Goal: Task Accomplishment & Management: Use online tool/utility

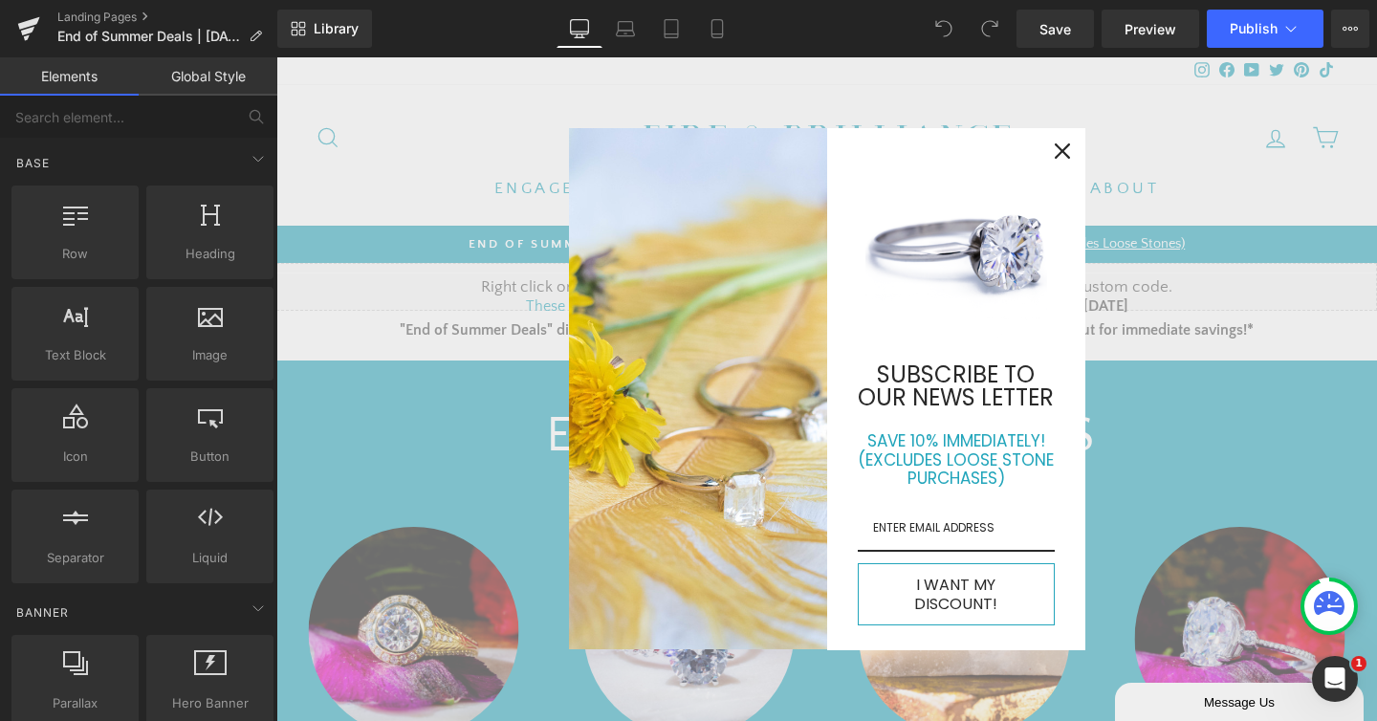
click at [927, 304] on img "Marketing offer form" at bounding box center [956, 250] width 182 height 182
click at [1054, 159] on icon "close icon" at bounding box center [1061, 150] width 15 height 15
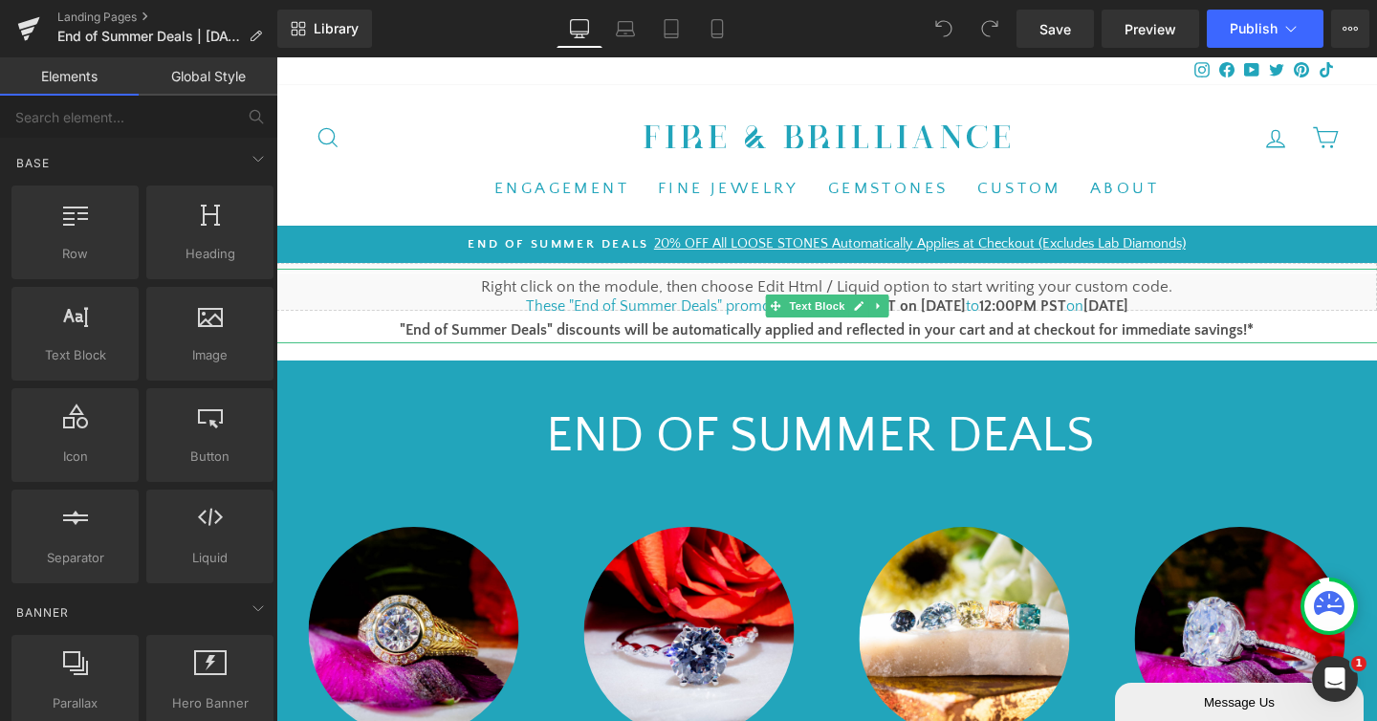
click at [924, 306] on font "1pm PST on [DATE]" at bounding box center [902, 305] width 125 height 17
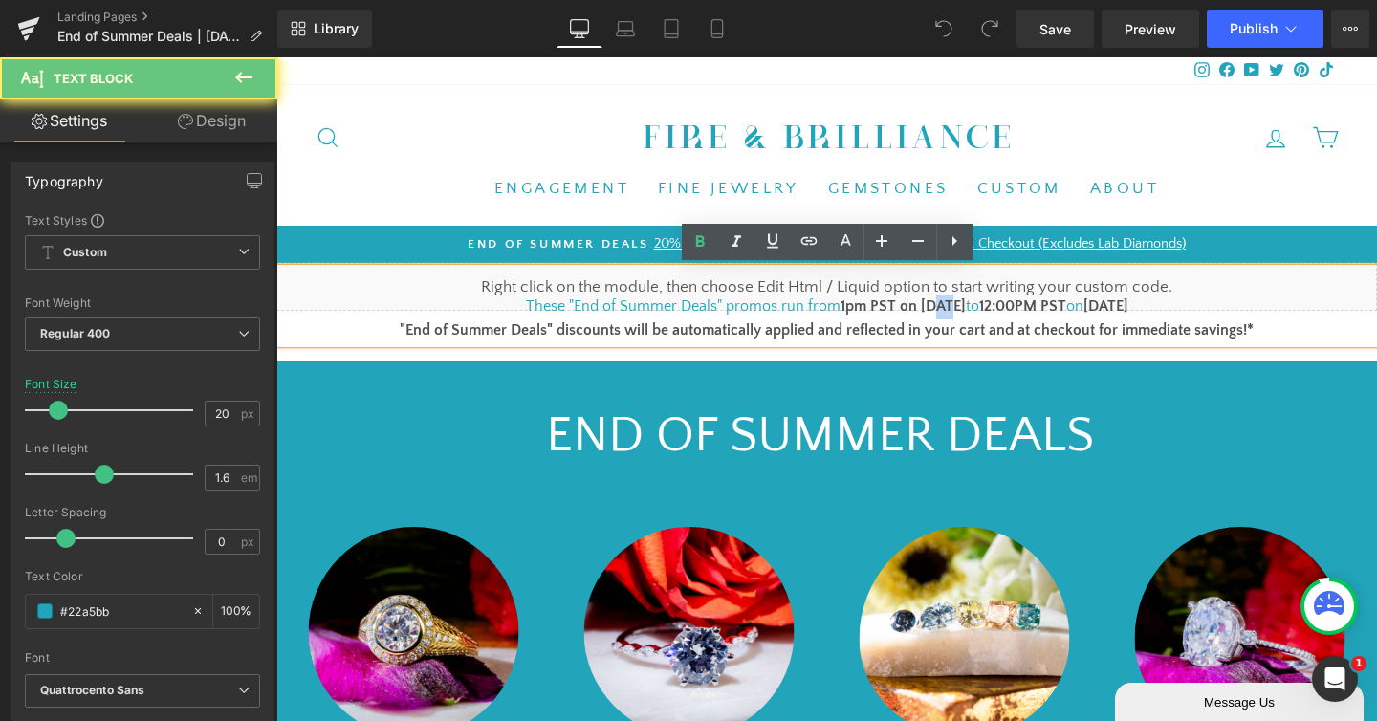
click at [924, 306] on font "1pm PST on [DATE]" at bounding box center [902, 305] width 125 height 17
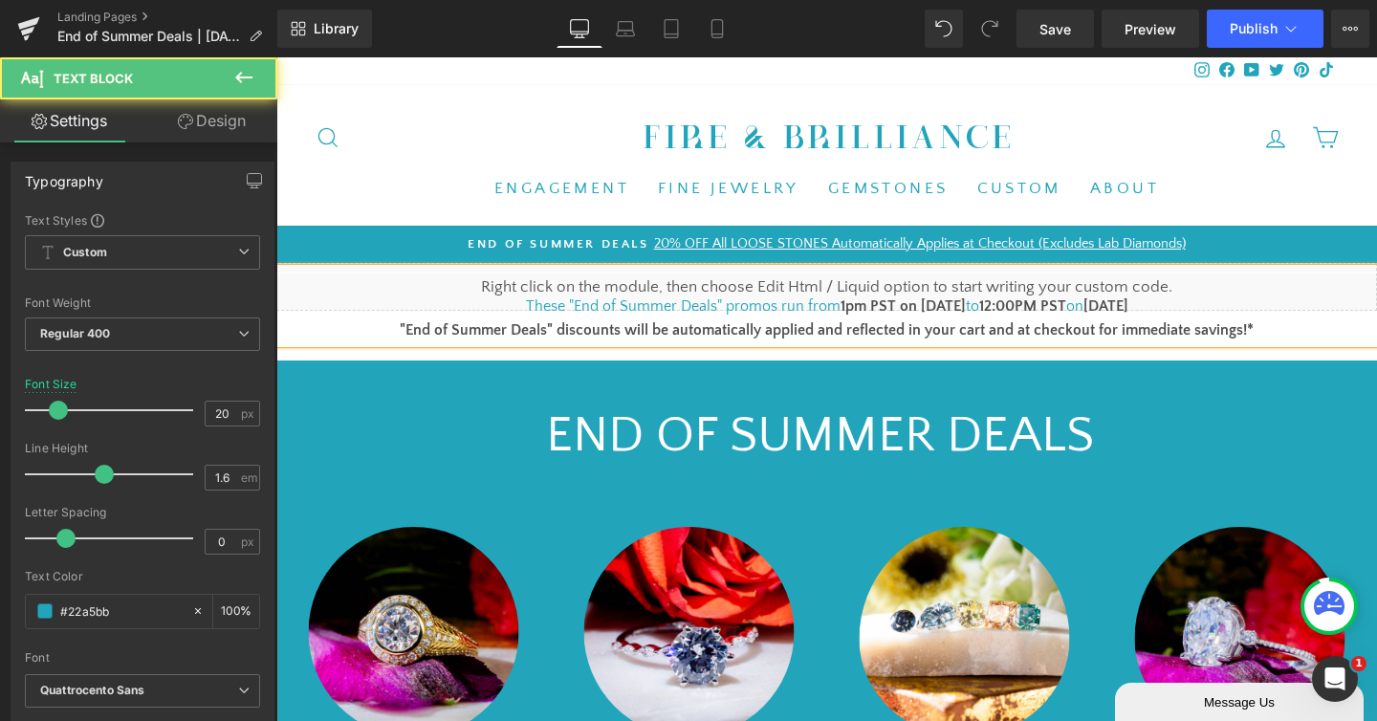
click at [1109, 305] on b "[DATE]" at bounding box center [1105, 305] width 45 height 17
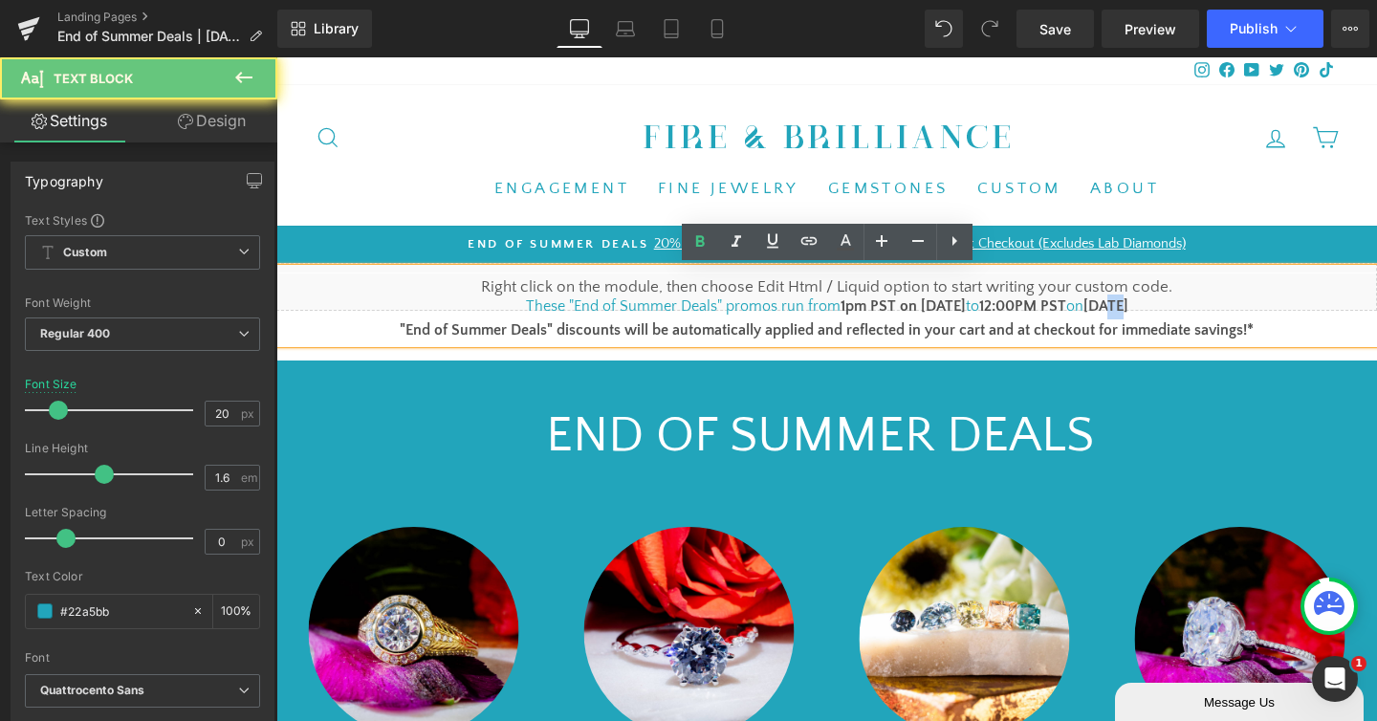
click at [1109, 305] on b "[DATE]" at bounding box center [1105, 305] width 45 height 17
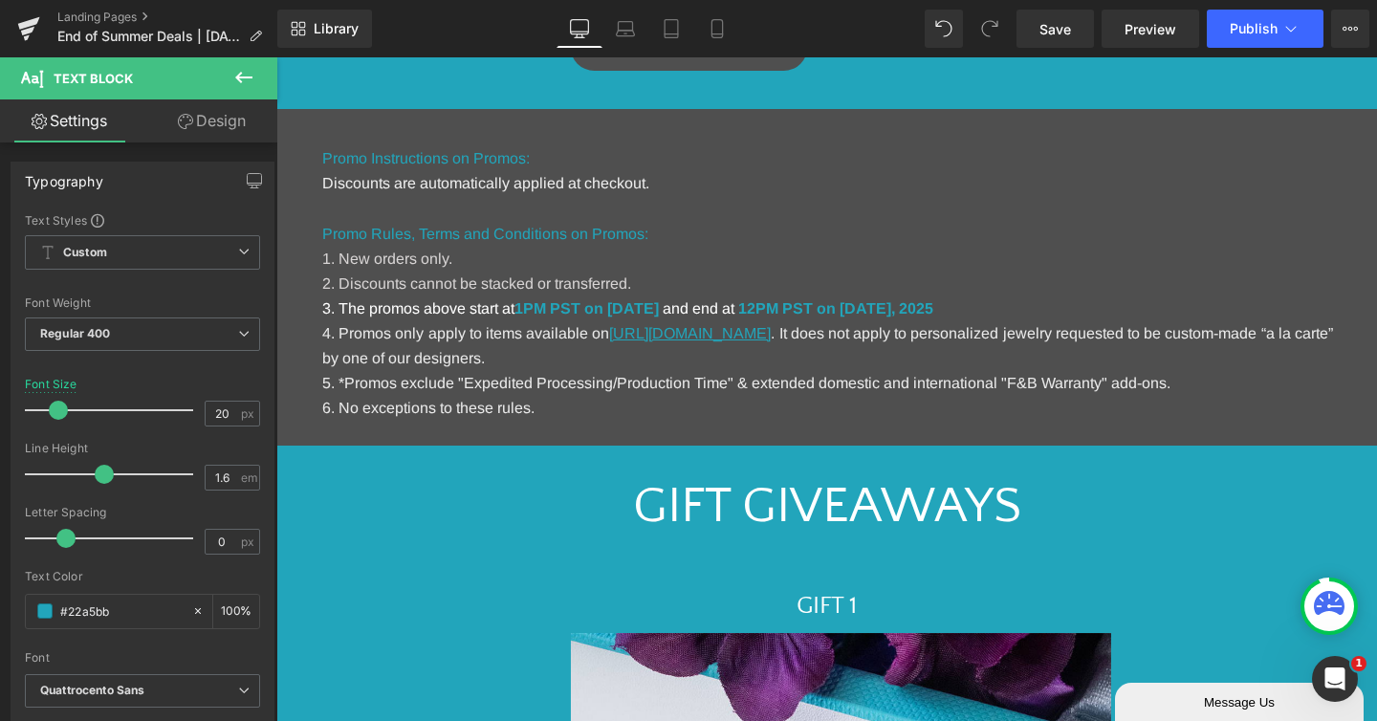
scroll to position [1139, 0]
click at [705, 316] on h1 "3. The promos above start at 1PM PST on [DATE] and end at 12PM PST on [DATE] ." at bounding box center [827, 307] width 1010 height 25
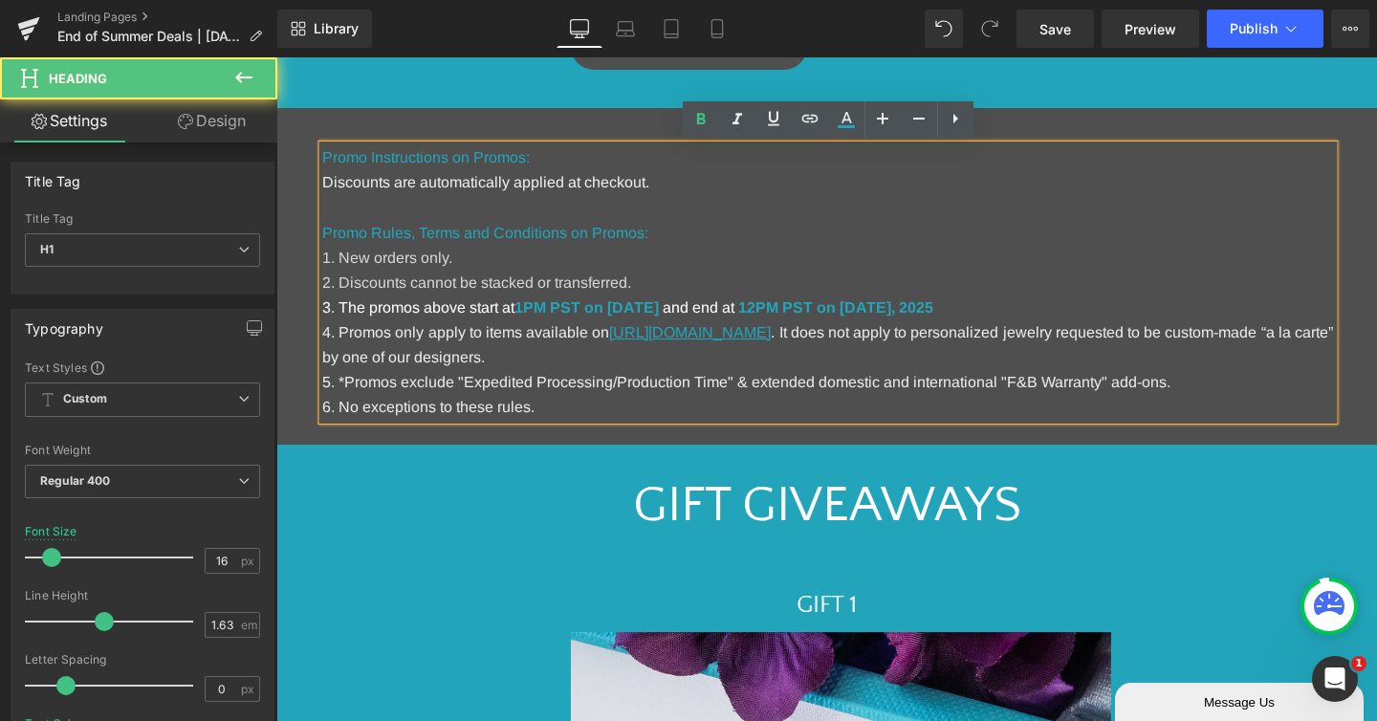
click at [705, 316] on h1 "3. The promos above start at 1PM PST on [DATE] and end at 12PM PST on [DATE] ." at bounding box center [827, 307] width 1010 height 25
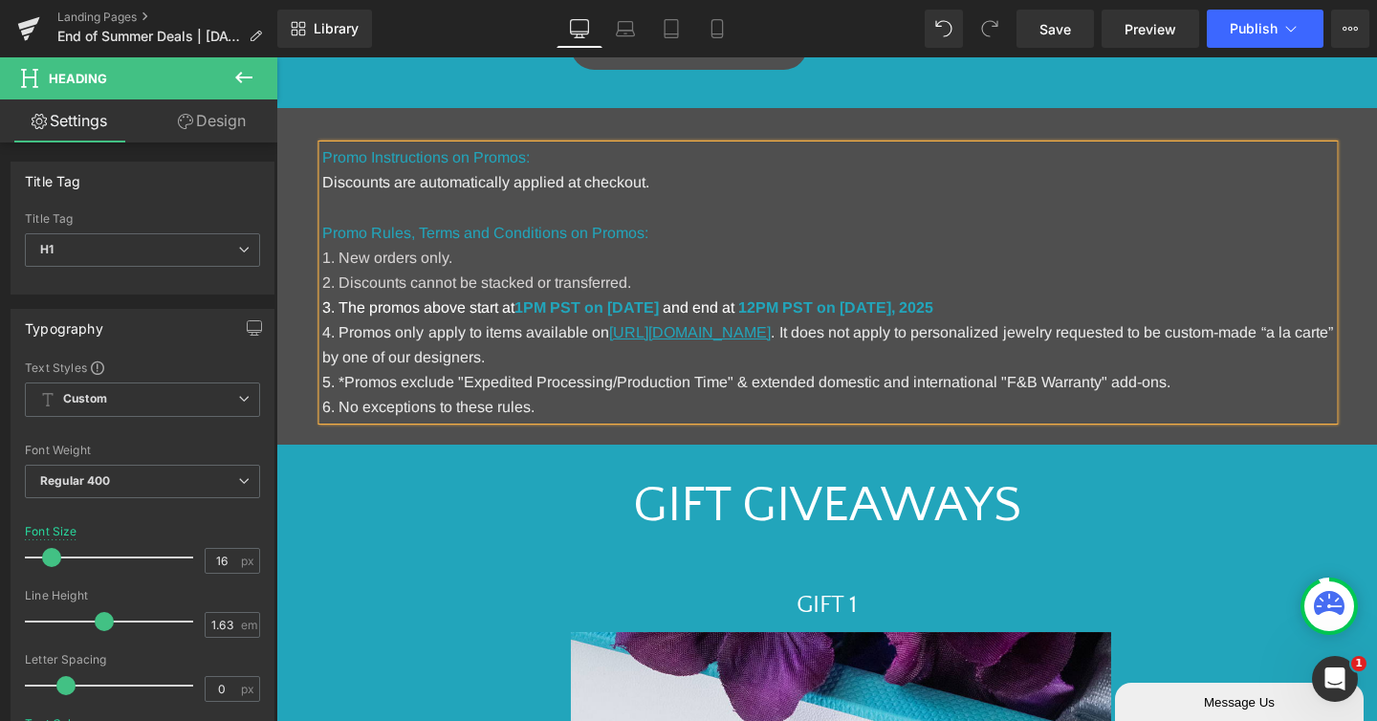
click at [891, 308] on strong "12PM PST on [DATE]" at bounding box center [814, 307] width 153 height 16
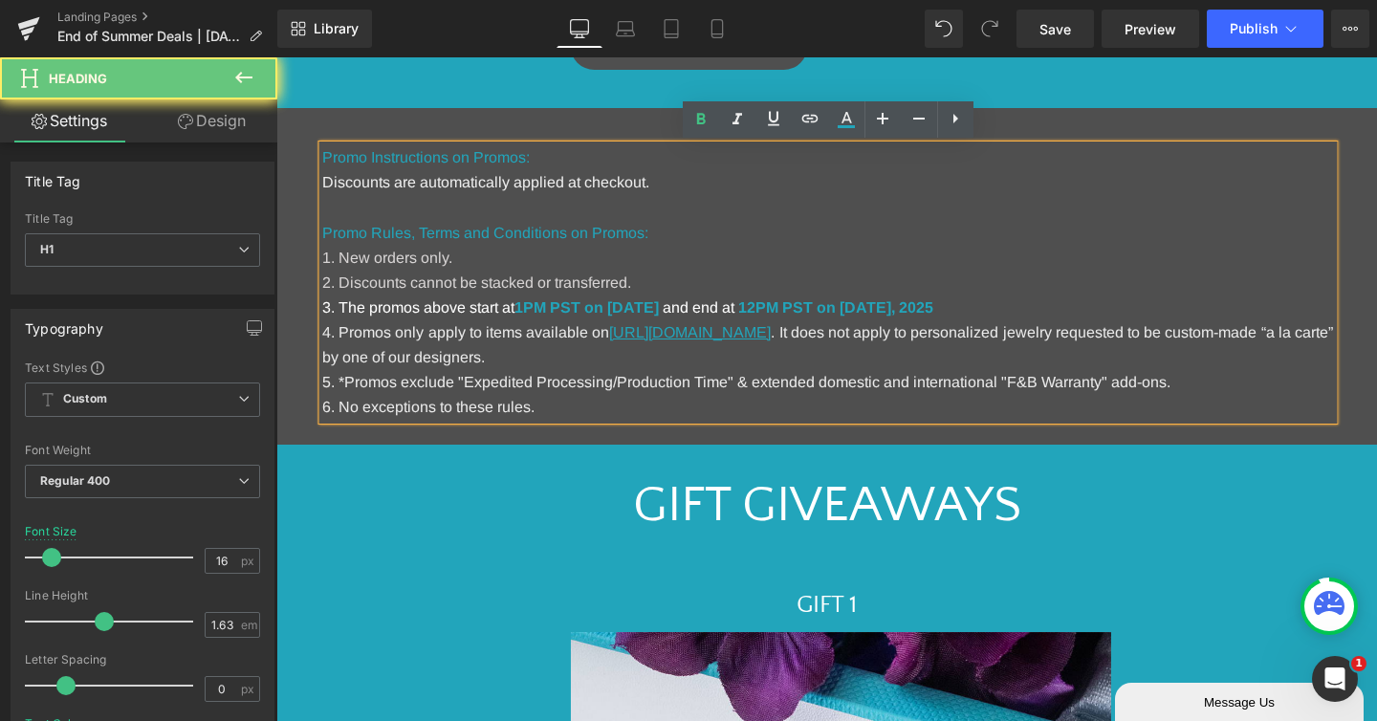
click at [891, 308] on strong "12PM PST on [DATE]" at bounding box center [814, 307] width 153 height 16
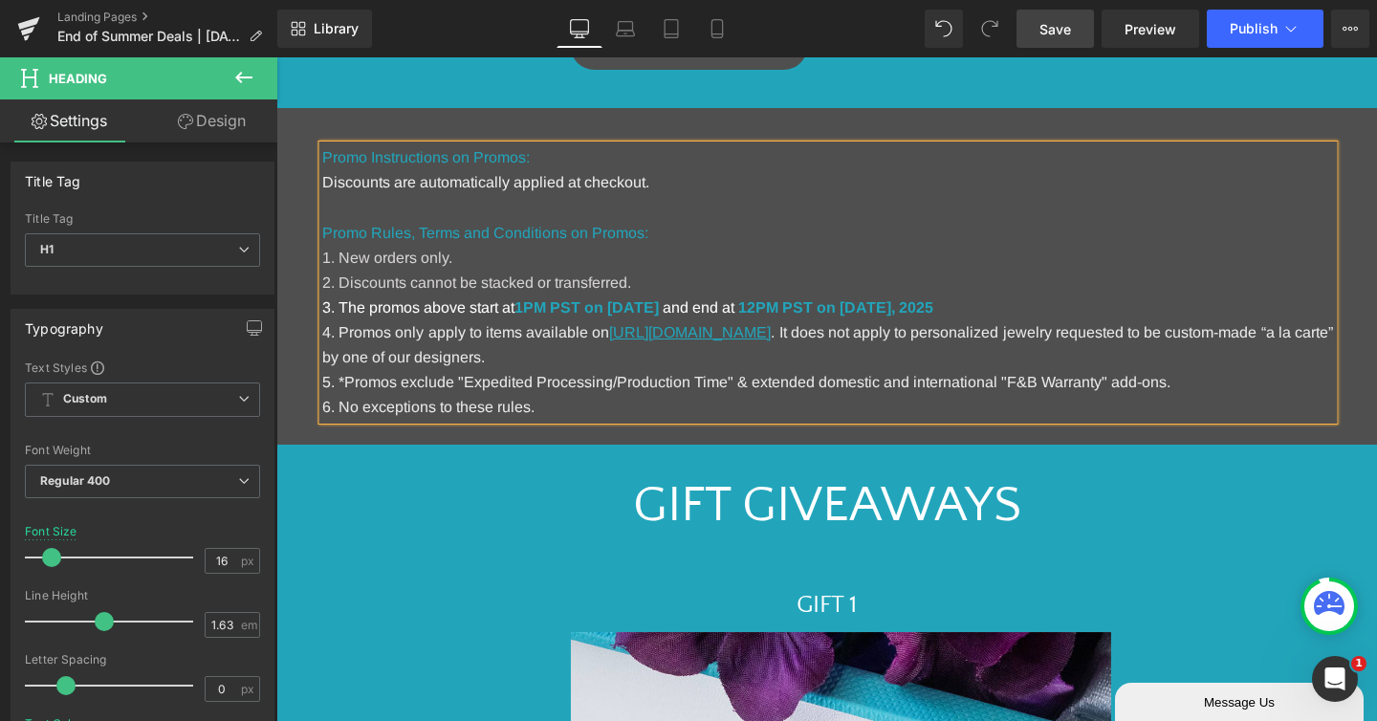
click at [1034, 37] on link "Save" at bounding box center [1054, 29] width 77 height 38
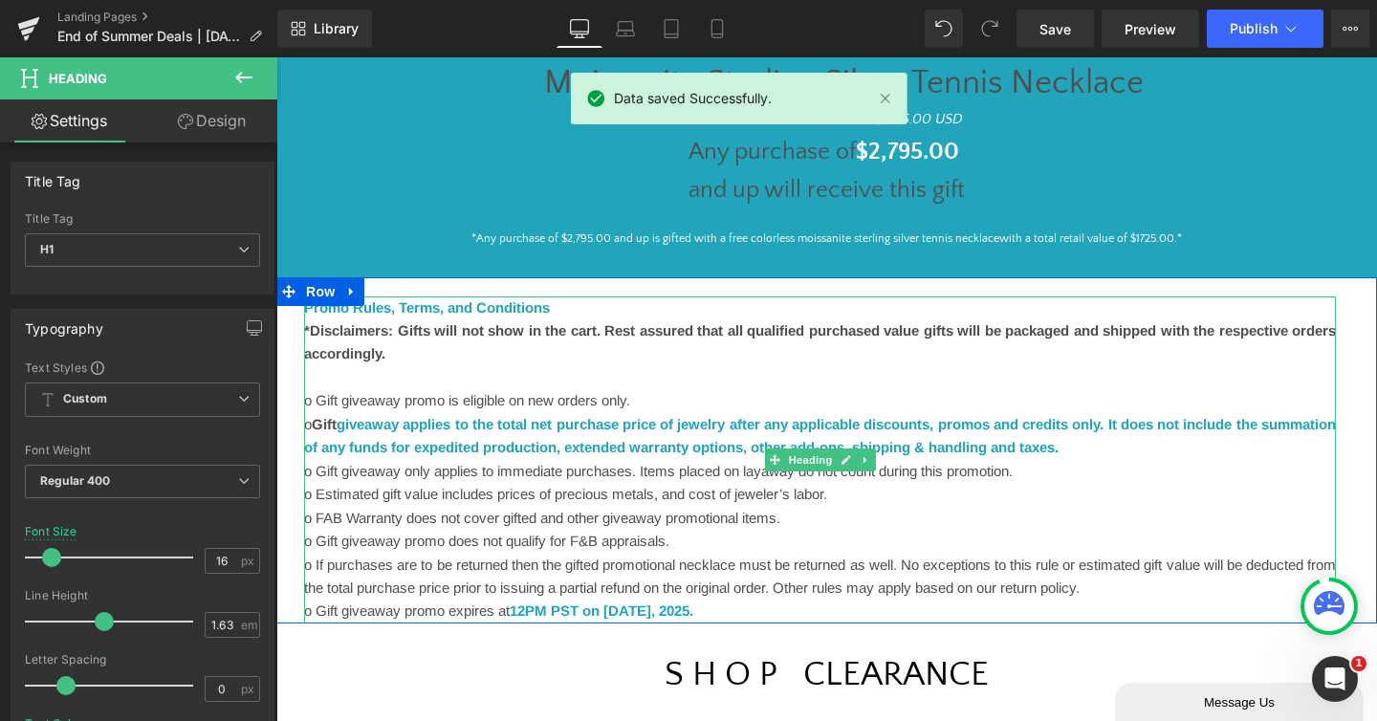
scroll to position [2335, 0]
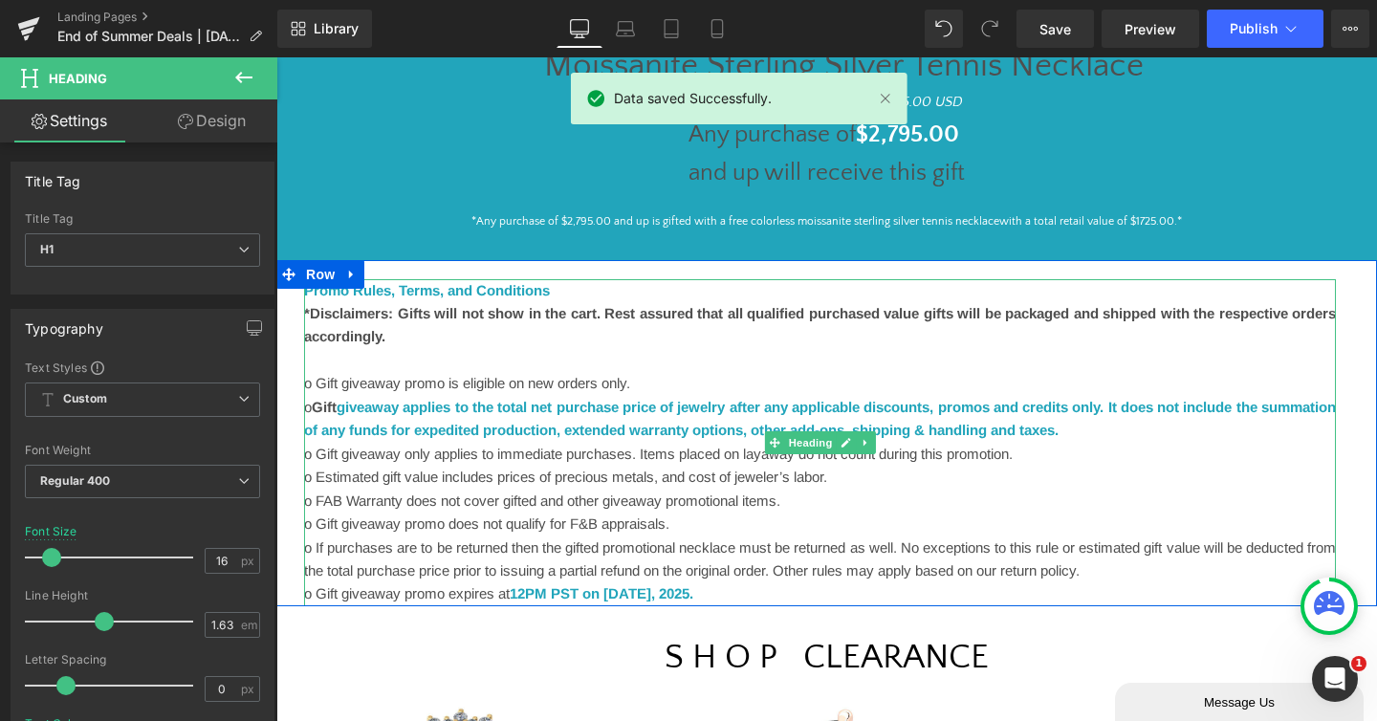
click at [651, 592] on font "12PM PST on [DATE]" at bounding box center [580, 593] width 141 height 16
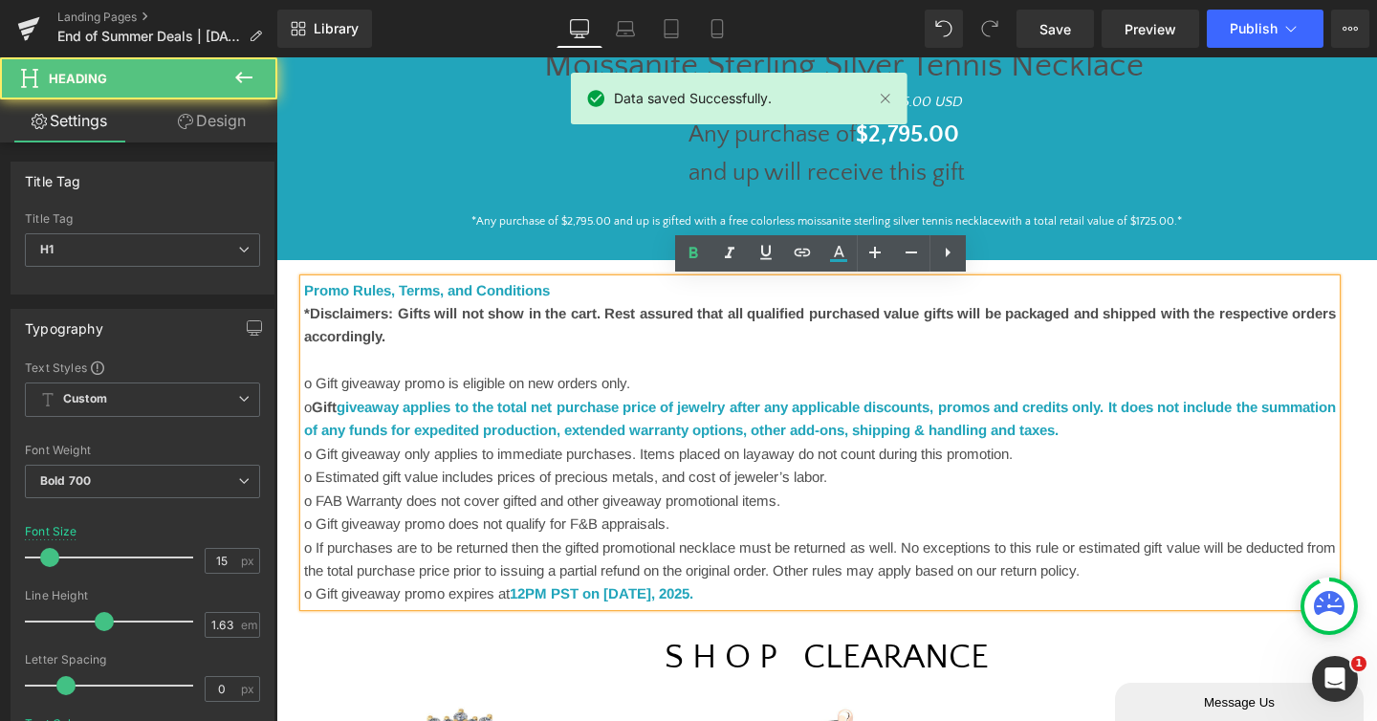
click at [651, 592] on font "12PM PST on [DATE]" at bounding box center [580, 593] width 141 height 16
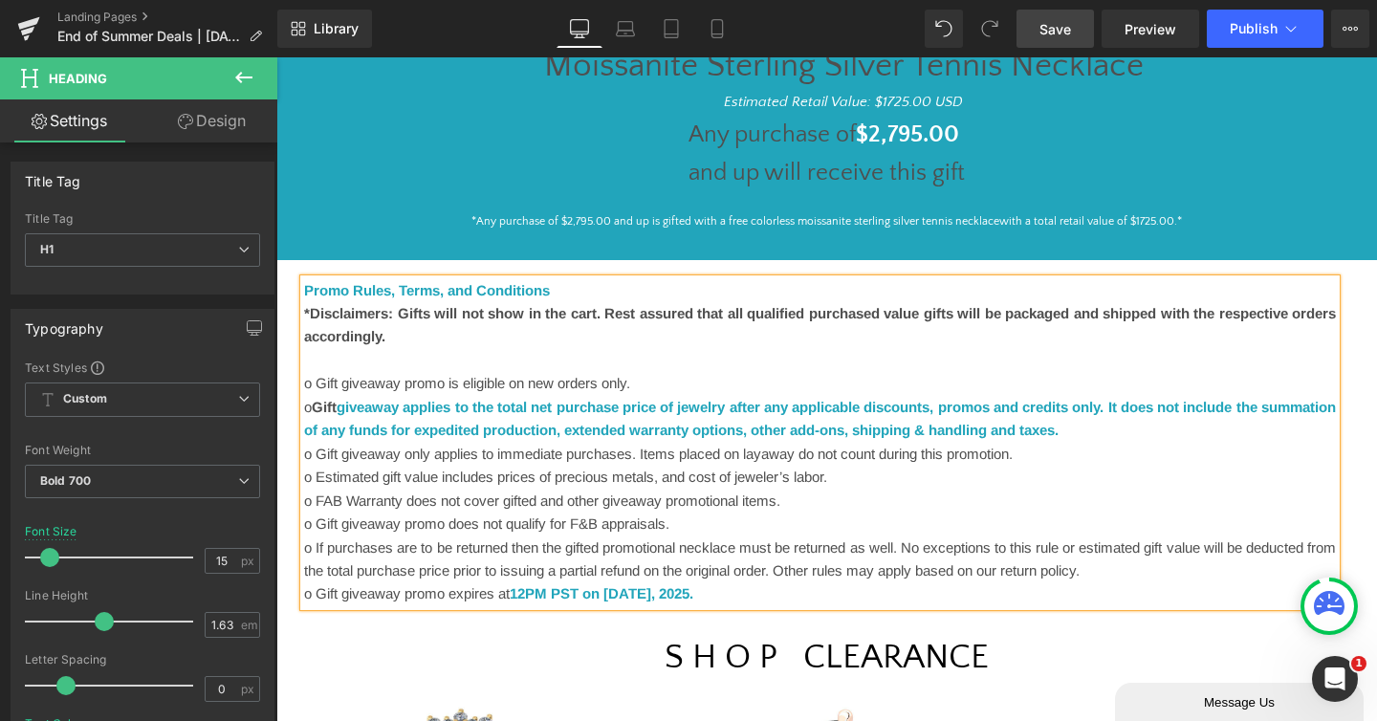
click at [1064, 37] on span "Save" at bounding box center [1055, 29] width 32 height 20
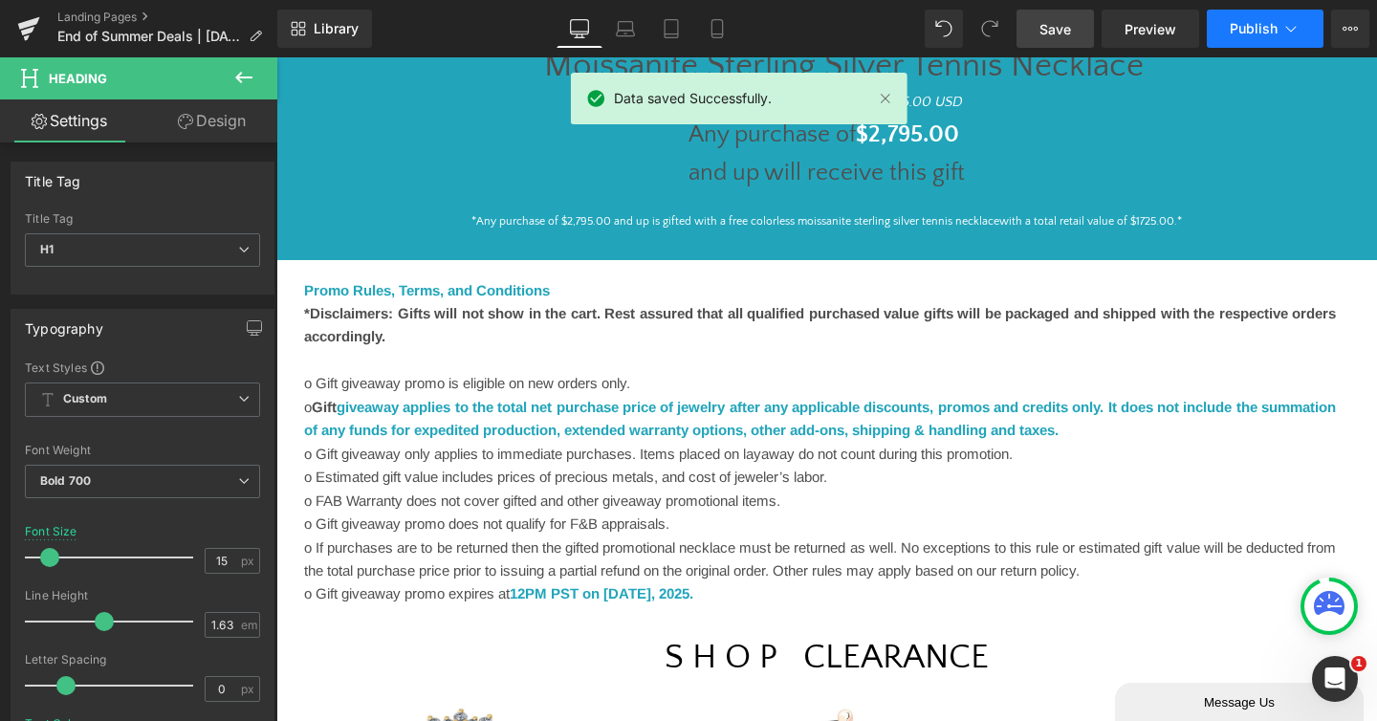
click at [1250, 35] on span "Publish" at bounding box center [1253, 28] width 48 height 15
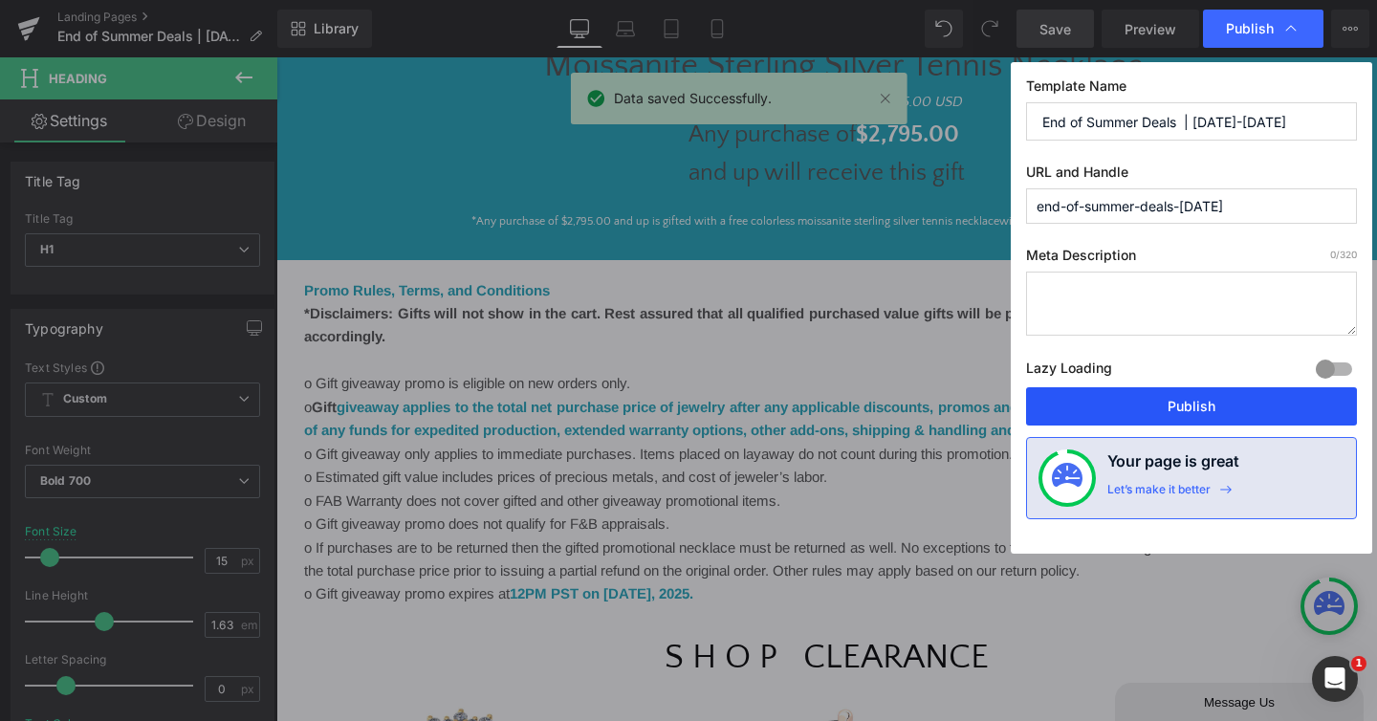
click at [1183, 401] on button "Publish" at bounding box center [1191, 406] width 331 height 38
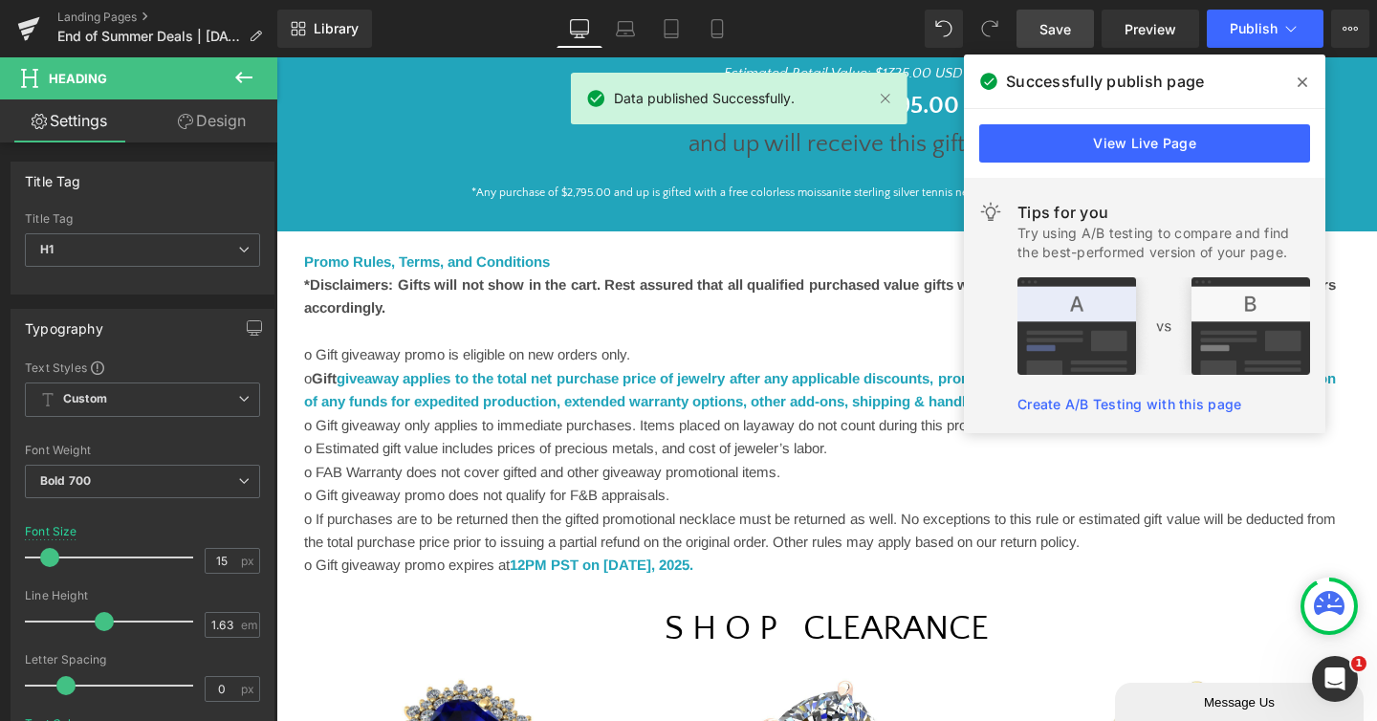
scroll to position [2363, 0]
click at [1140, 140] on link "View Live Page" at bounding box center [1144, 143] width 331 height 38
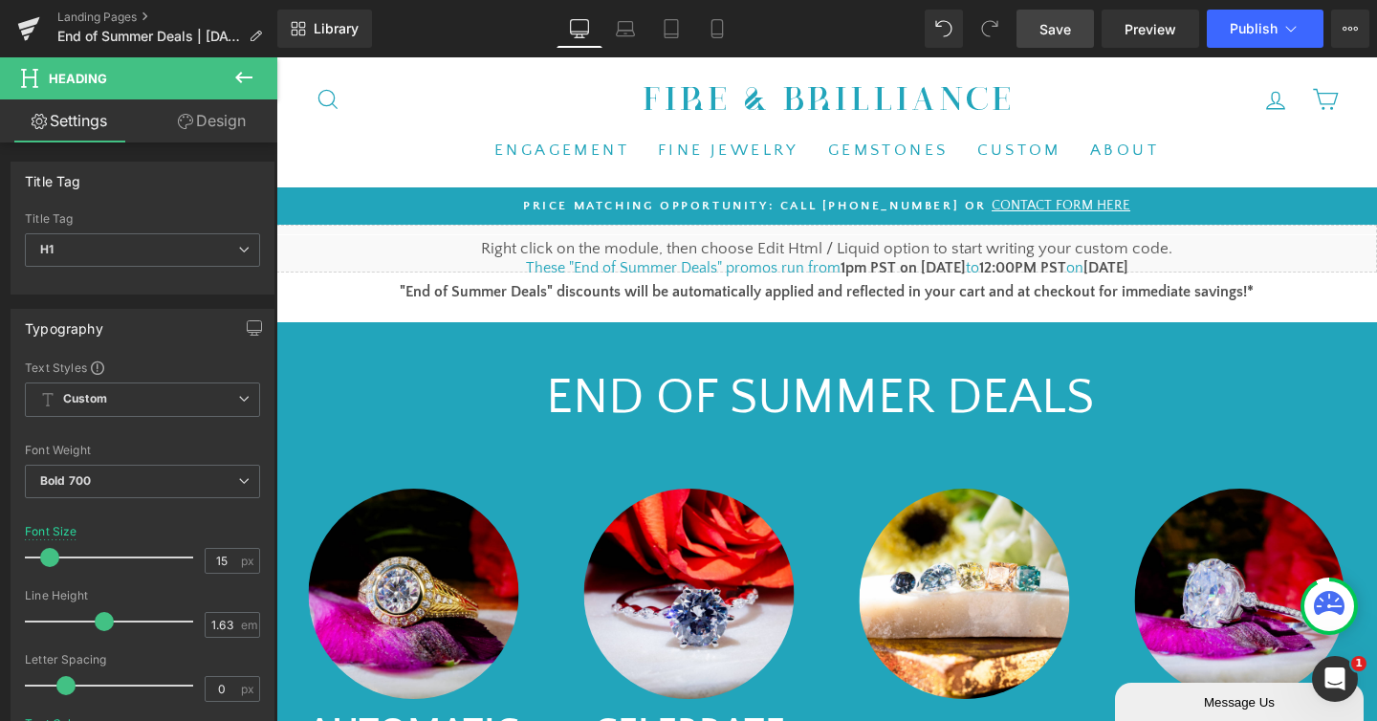
scroll to position [0, 0]
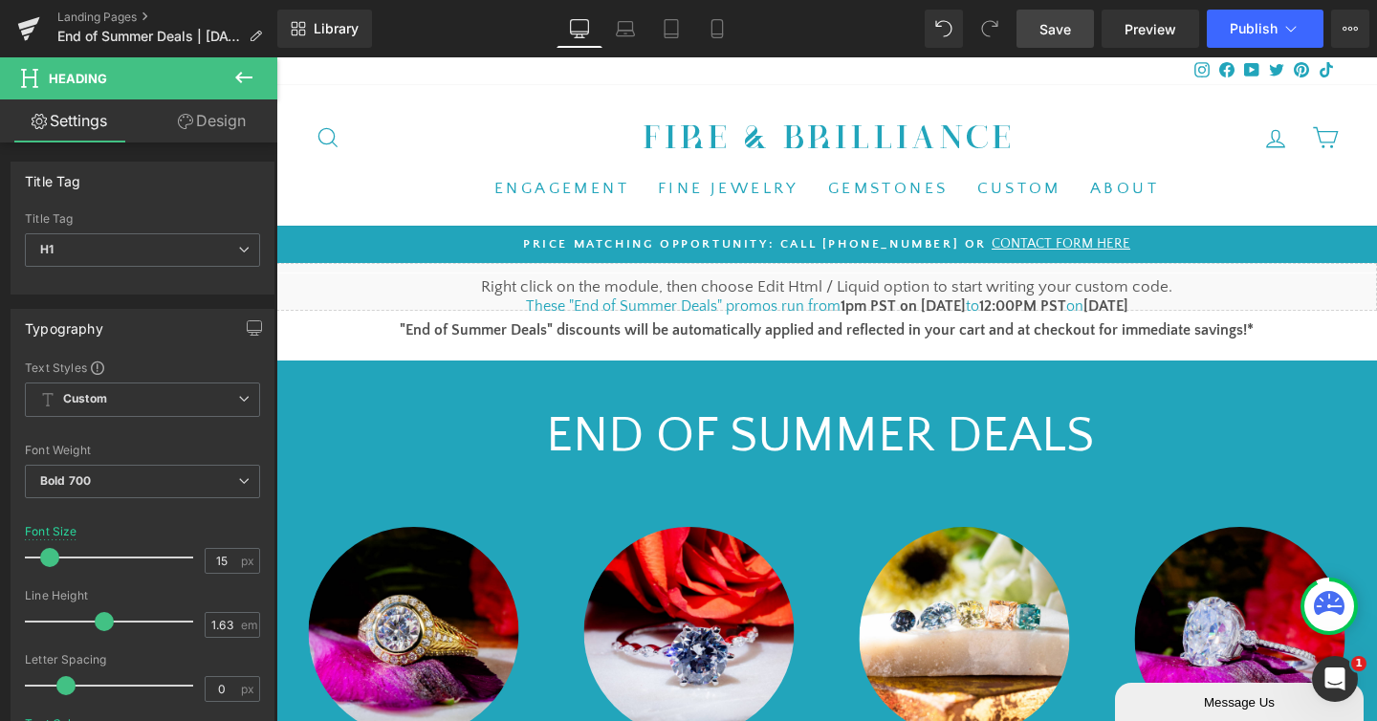
click at [1039, 32] on link "Save" at bounding box center [1054, 29] width 77 height 38
